Goal: Information Seeking & Learning: Learn about a topic

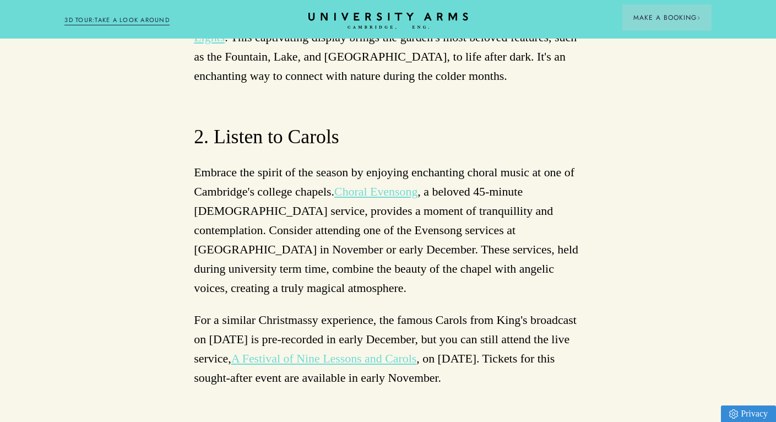
scroll to position [3622, 0]
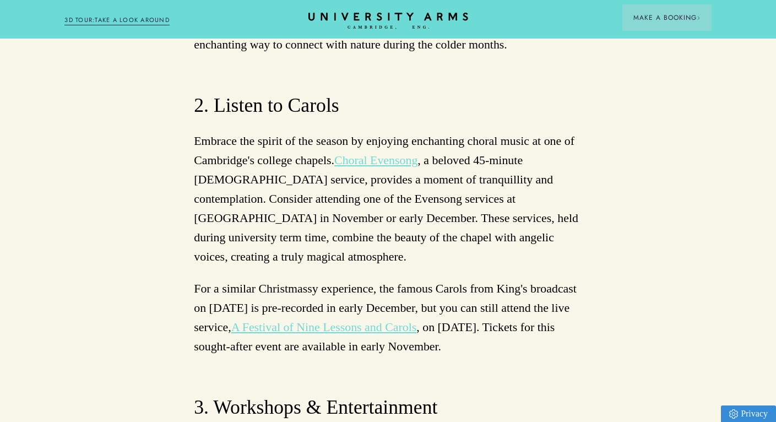
drag, startPoint x: 196, startPoint y: 251, endPoint x: 268, endPoint y: 256, distance: 72.3
copy p "Sam Miles Trio"
drag, startPoint x: 315, startPoint y: 253, endPoint x: 412, endPoint y: 256, distance: 96.5
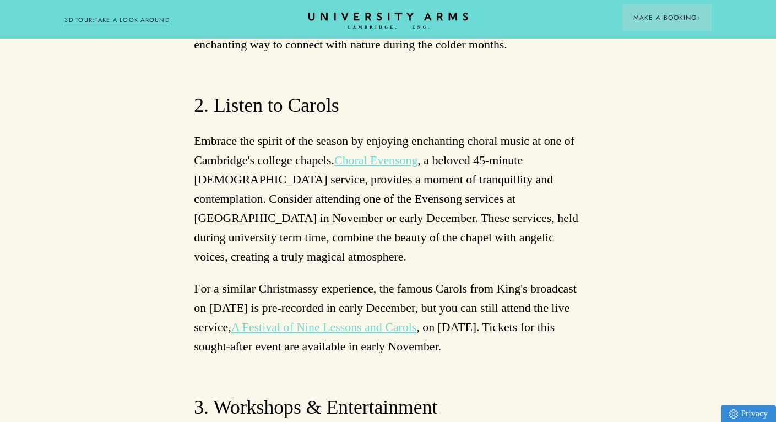
copy p "Andy Bowie Quartet"
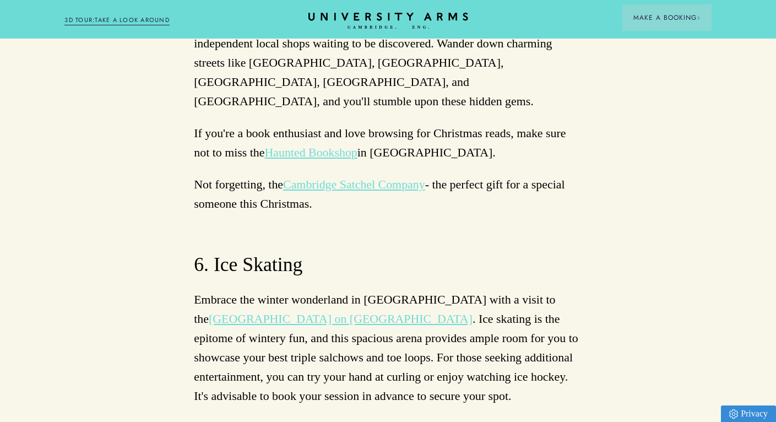
scroll to position [4741, 0]
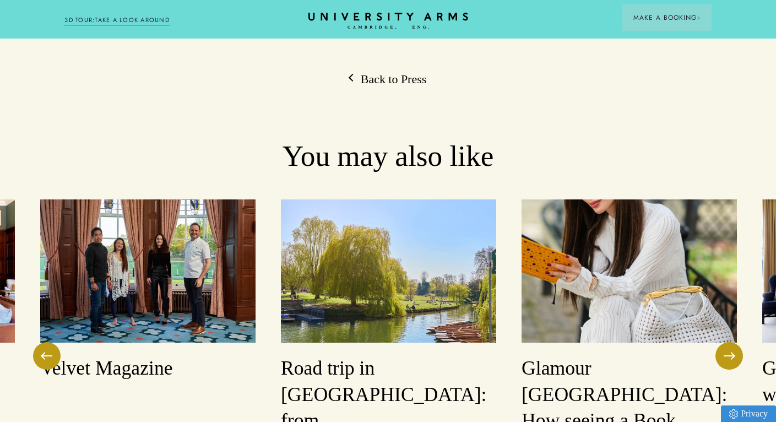
scroll to position [1145, 0]
